Goal: Use online tool/utility: Use online tool/utility

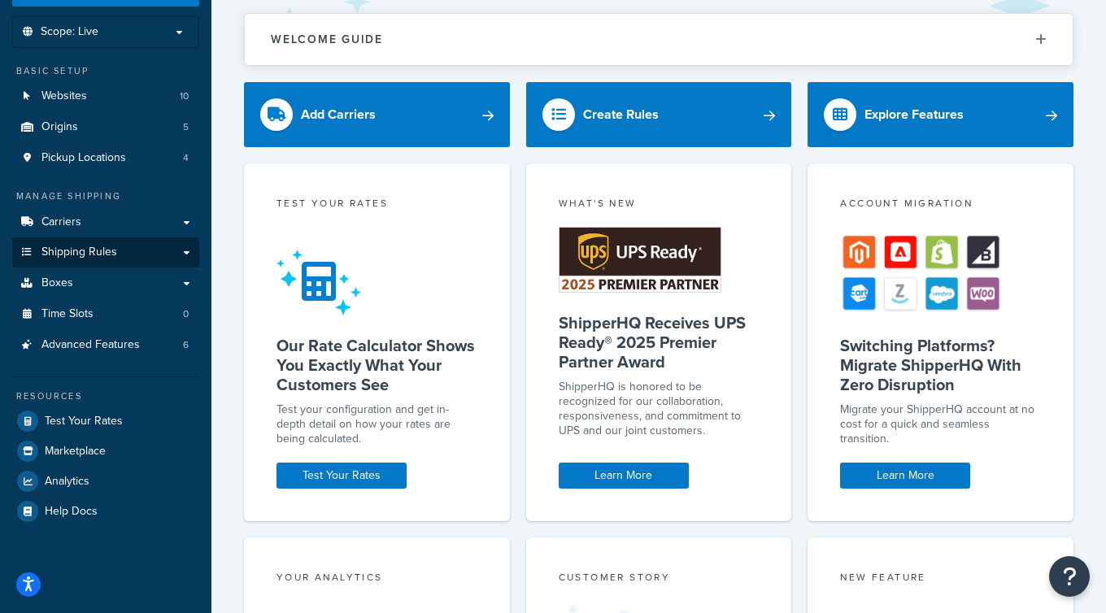
scroll to position [81, 0]
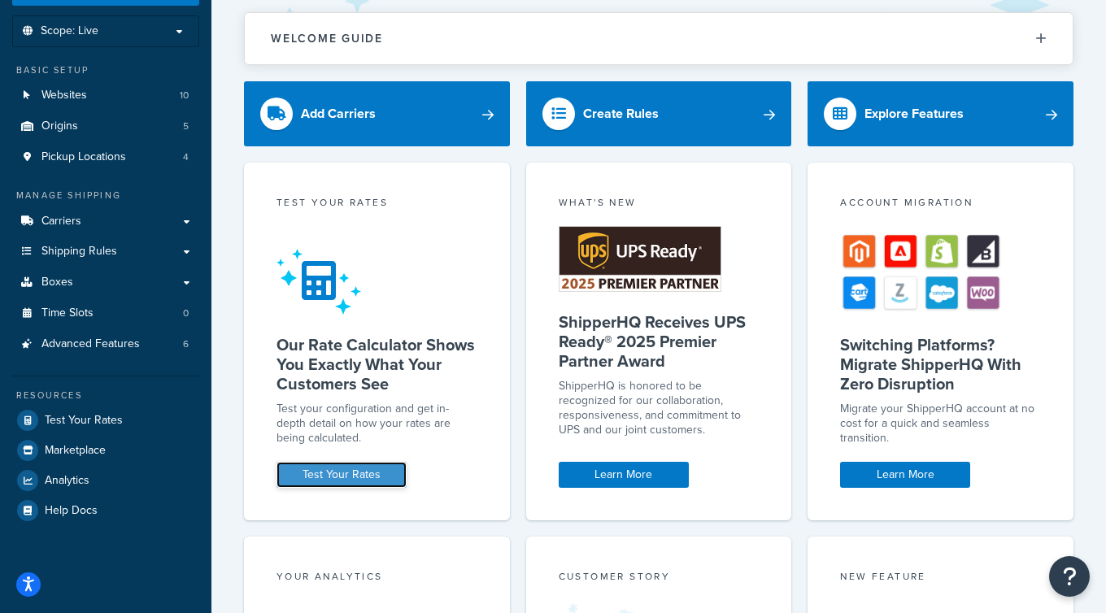
click at [354, 482] on link "Test Your Rates" at bounding box center [342, 475] width 130 height 26
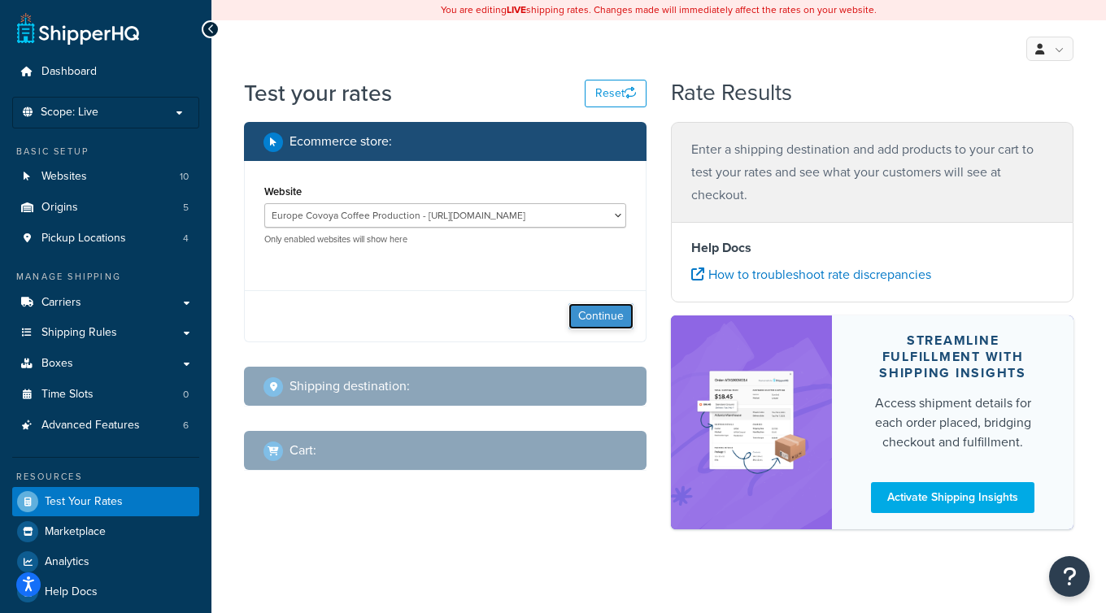
click at [608, 308] on button "Continue" at bounding box center [601, 316] width 65 height 26
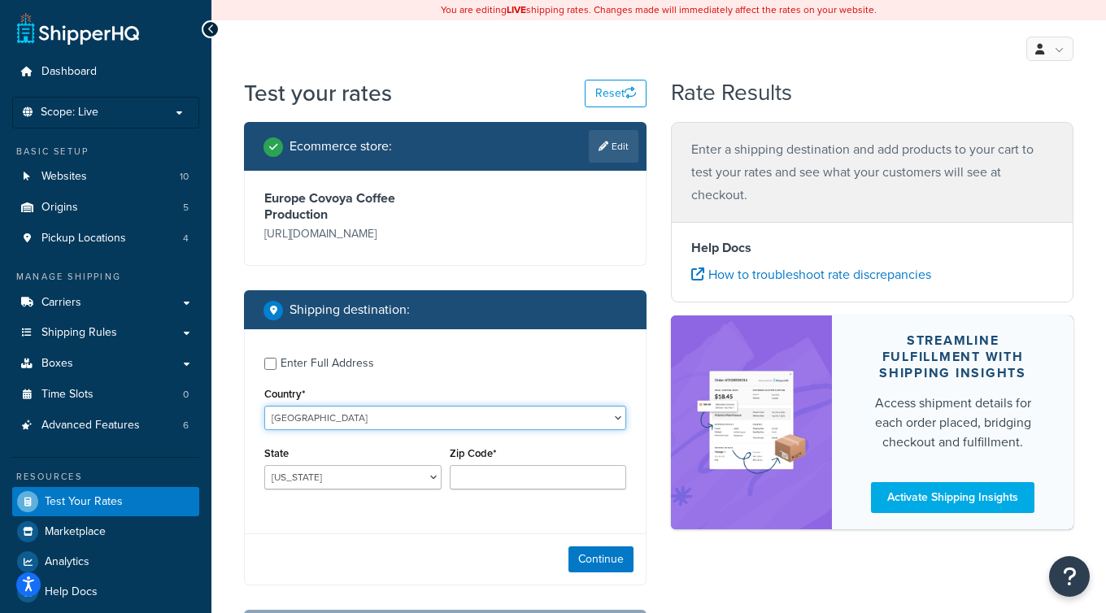
click at [363, 414] on select "United States United Kingdom Afghanistan Åland Islands Albania Algeria American…" at bounding box center [445, 418] width 362 height 24
select select "ES"
click at [264, 406] on select "United States United Kingdom Afghanistan Åland Islands Albania Algeria American…" at bounding box center [445, 418] width 362 height 24
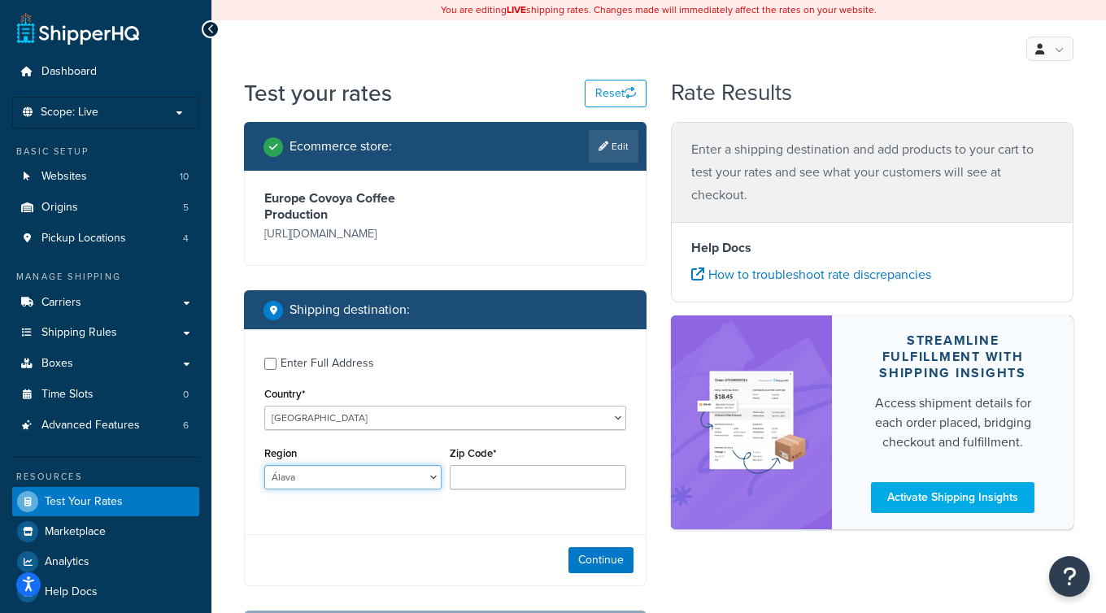
click at [329, 481] on select "Álava Albacete Alicante Almería Asturias Ávila Badajoz Baleares Barcelona Burgo…" at bounding box center [352, 477] width 177 height 24
select select "Z"
click at [264, 466] on select "Álava Albacete Alicante Almería Asturias Ávila Badajoz Baleares Barcelona Burgo…" at bounding box center [352, 477] width 177 height 24
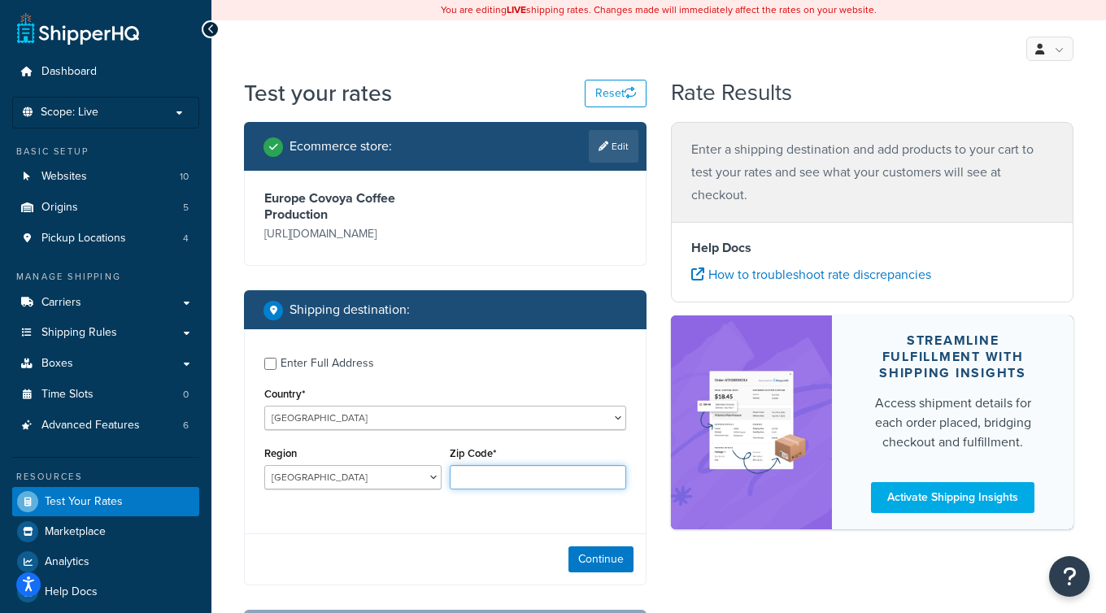
click at [504, 470] on input "Zip Code*" at bounding box center [538, 477] width 177 height 24
paste input "50013"
type input "50013"
click at [470, 541] on div "Continue" at bounding box center [445, 559] width 401 height 51
click at [604, 572] on button "Continue" at bounding box center [601, 560] width 65 height 26
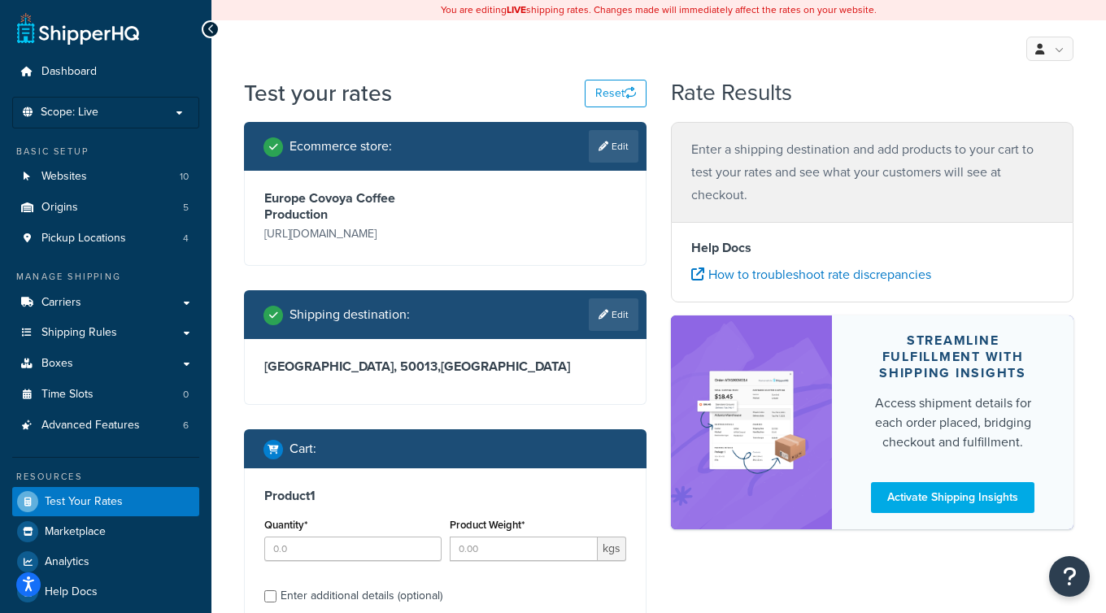
scroll to position [194, 0]
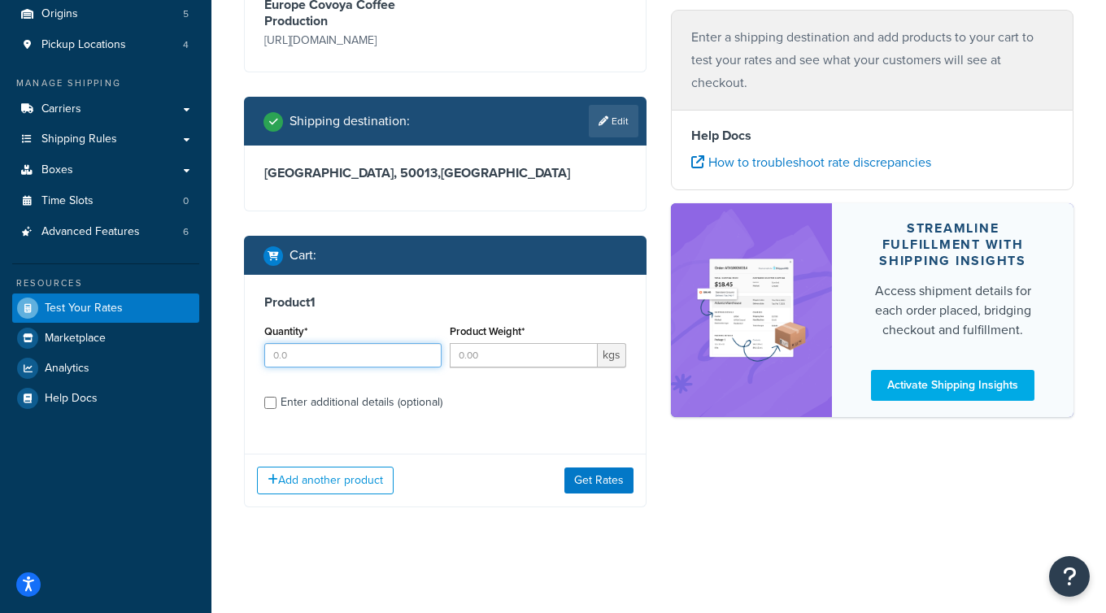
click at [326, 355] on input "Quantity*" at bounding box center [352, 355] width 177 height 24
type input "4"
click at [481, 358] on input "Product Weight*" at bounding box center [524, 355] width 149 height 24
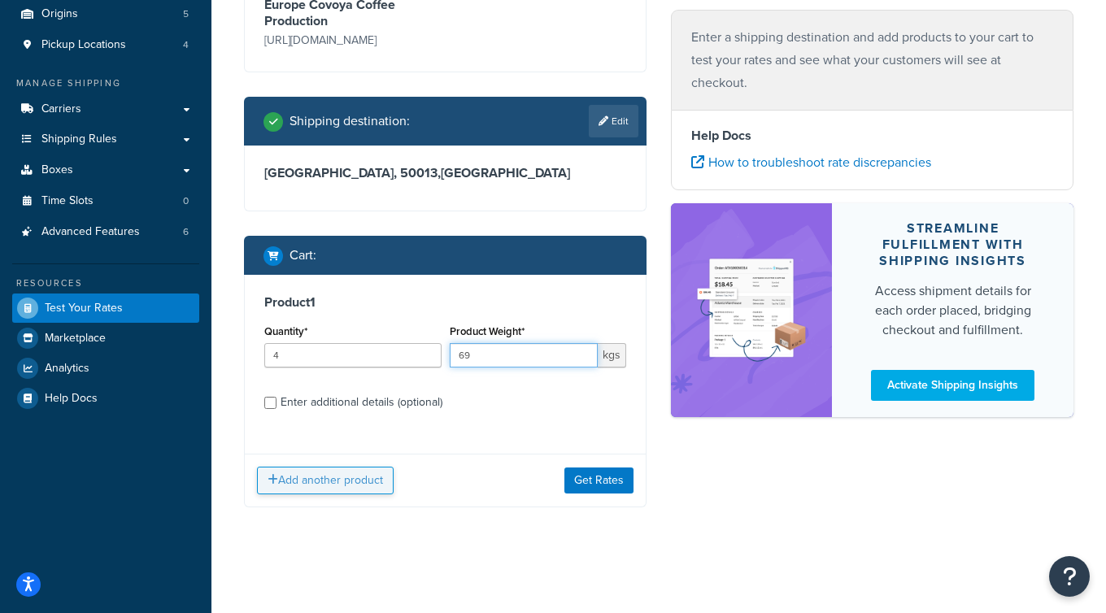
type input "69"
click at [342, 482] on button "Add another product" at bounding box center [325, 481] width 137 height 28
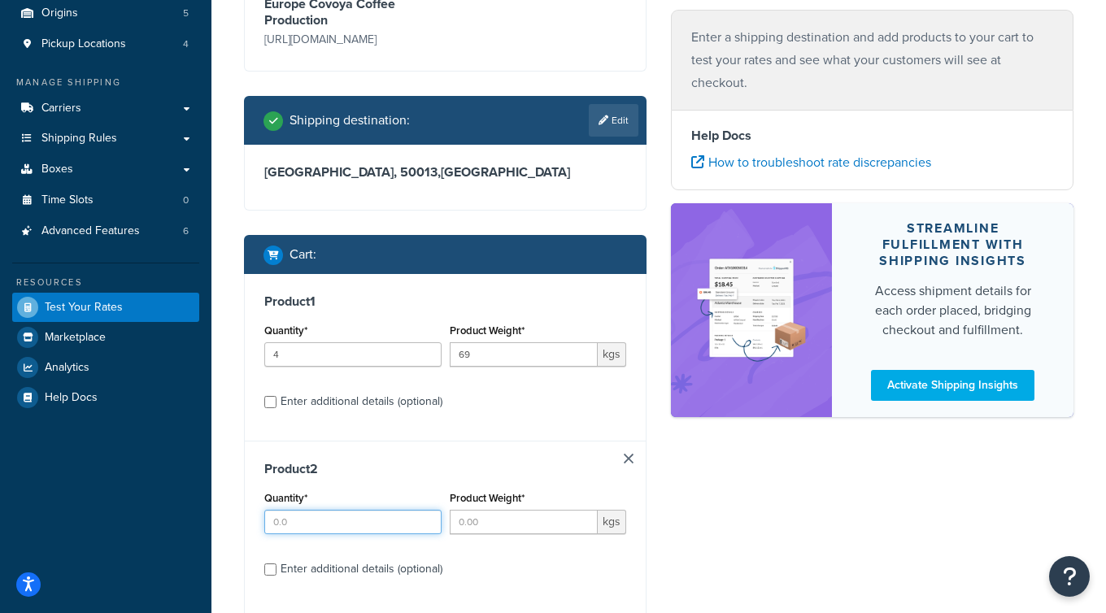
click at [325, 527] on input "Quantity*" at bounding box center [352, 522] width 177 height 24
type input "4"
click at [473, 524] on input "Product Weight*" at bounding box center [524, 522] width 149 height 24
type input "30"
click at [537, 580] on label "Enter additional details (optional)" at bounding box center [454, 568] width 346 height 26
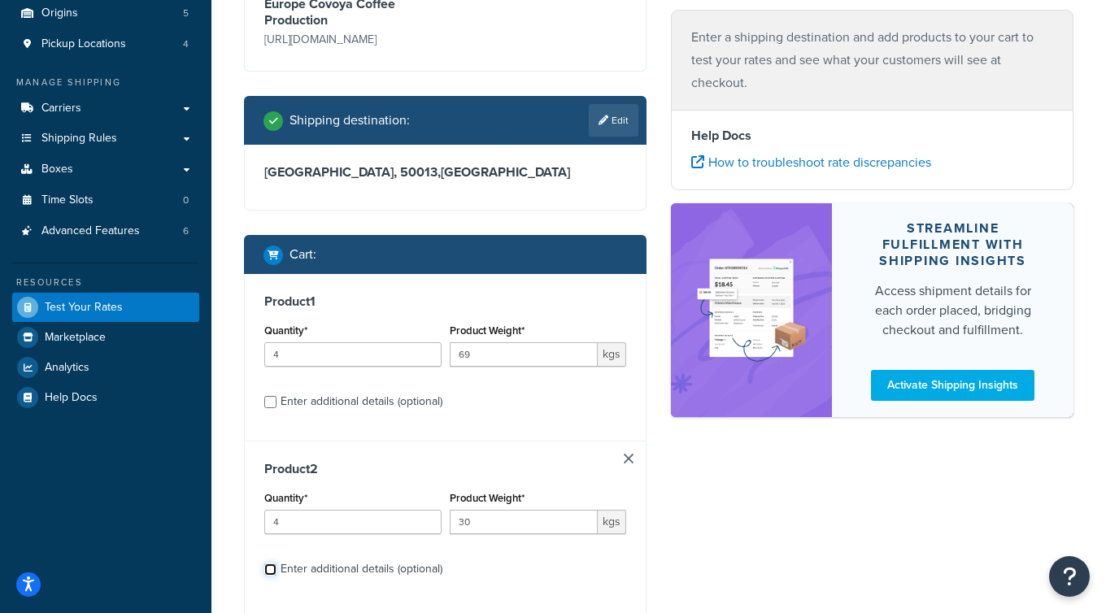
click at [277, 576] on input "Enter additional details (optional)" at bounding box center [270, 570] width 12 height 12
checkbox input "true"
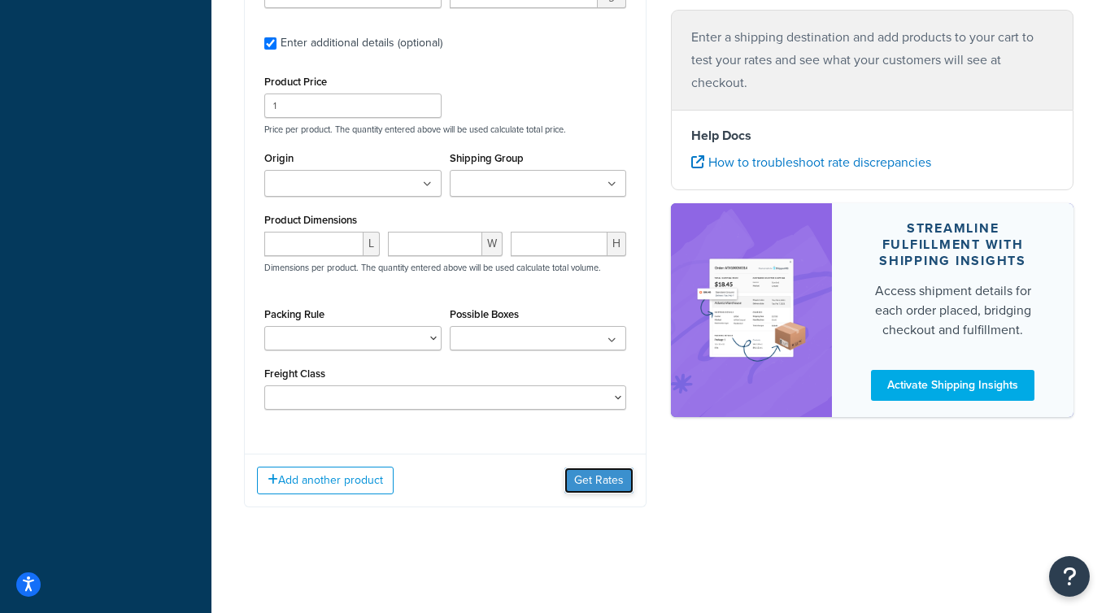
click at [607, 493] on button "Get Rates" at bounding box center [599, 481] width 69 height 26
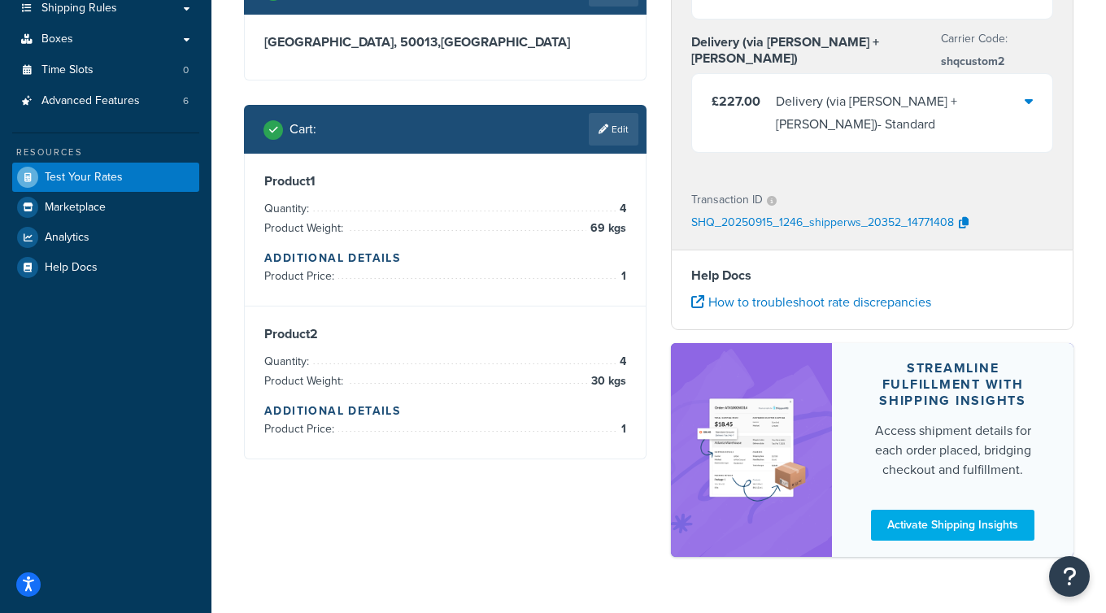
scroll to position [0, 0]
